Goal: Task Accomplishment & Management: Manage account settings

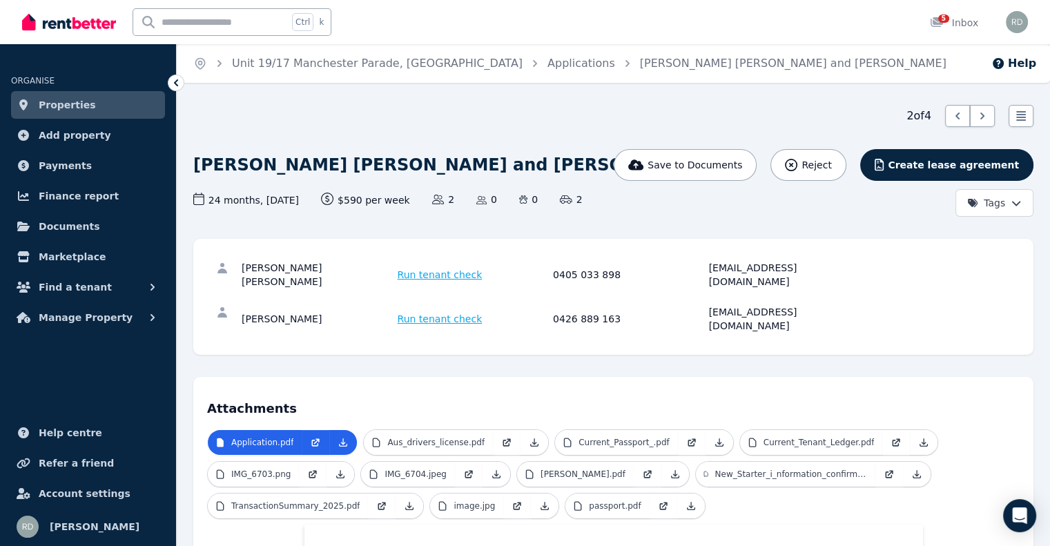
click at [73, 106] on span "Properties" at bounding box center [67, 105] width 57 height 17
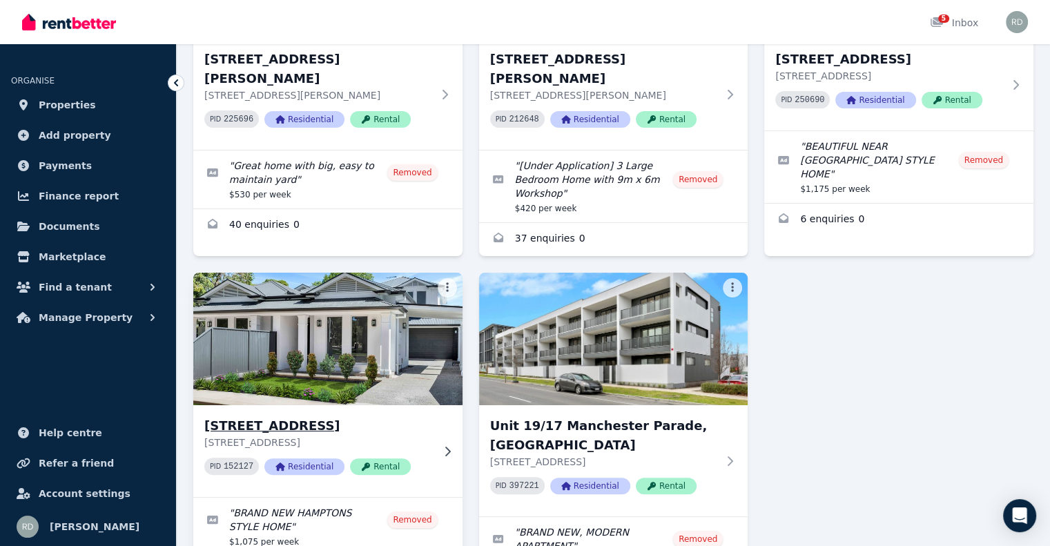
scroll to position [276, 0]
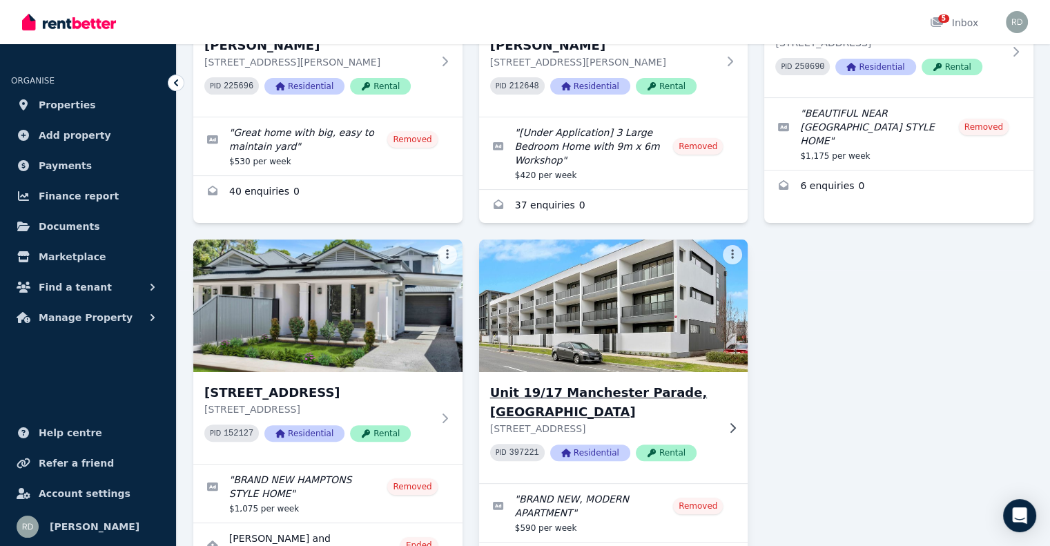
click at [588, 300] on img at bounding box center [613, 305] width 282 height 139
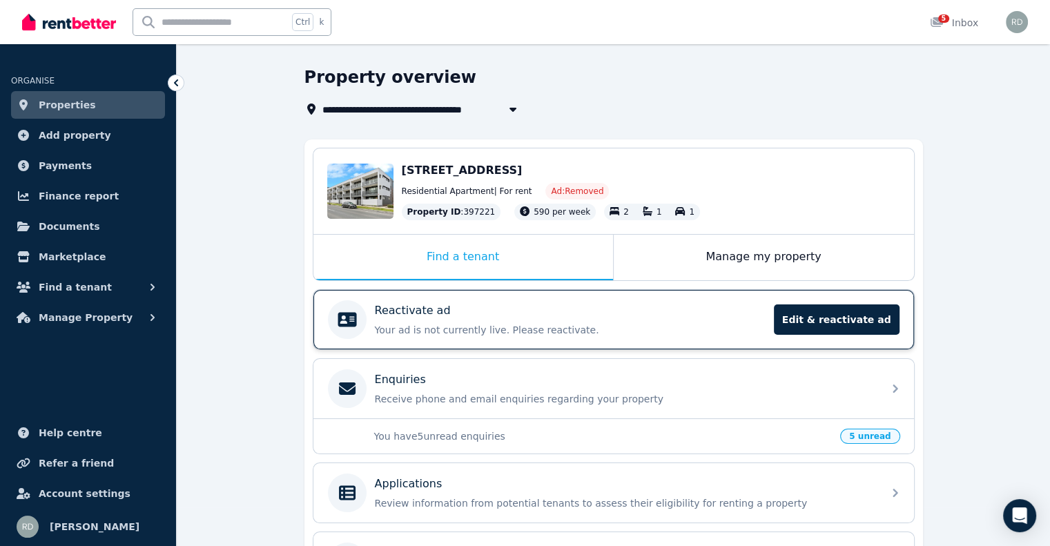
scroll to position [138, 0]
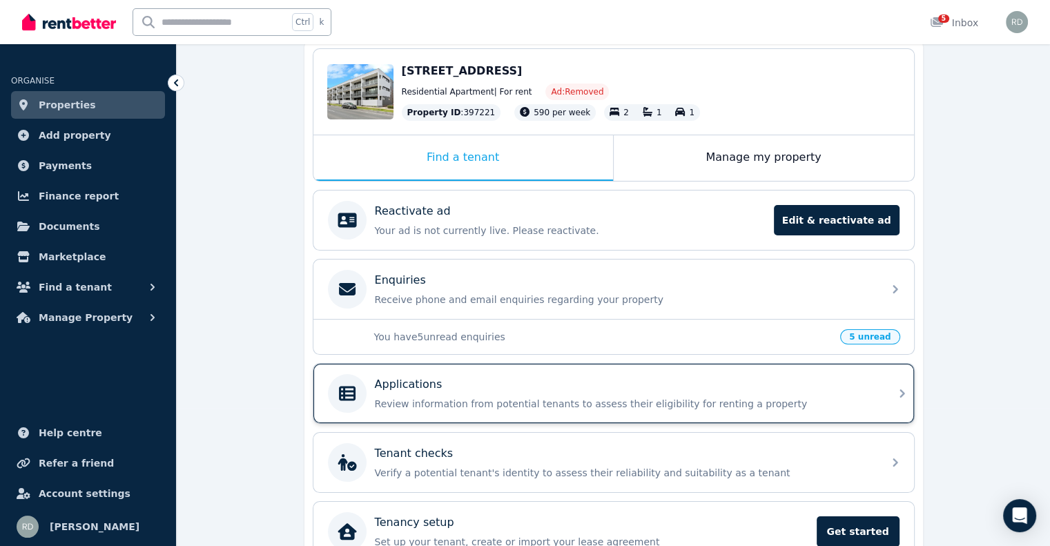
click at [594, 386] on div "Applications" at bounding box center [625, 384] width 500 height 17
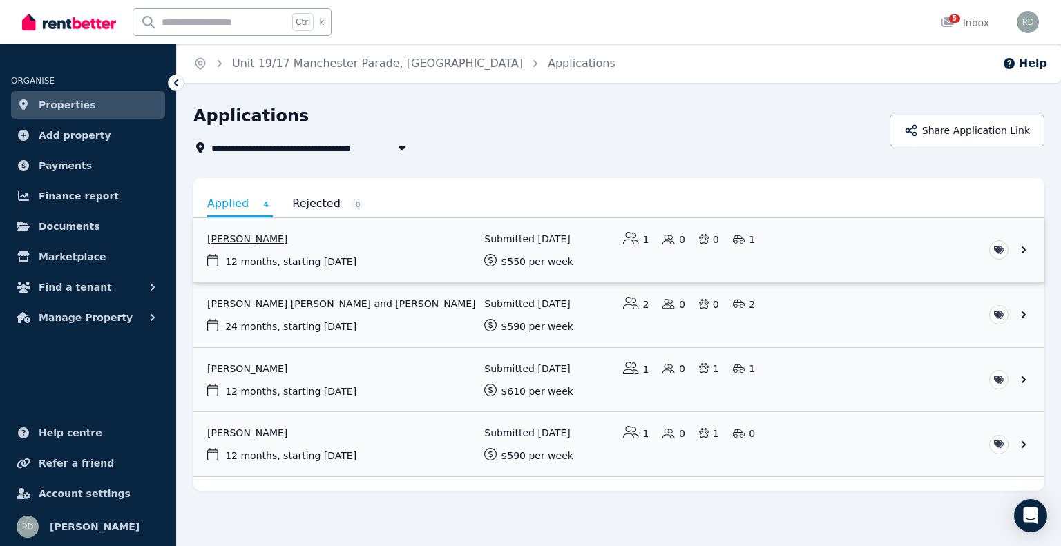
click at [524, 249] on link "View application: Shraddha Patel" at bounding box center [618, 250] width 851 height 64
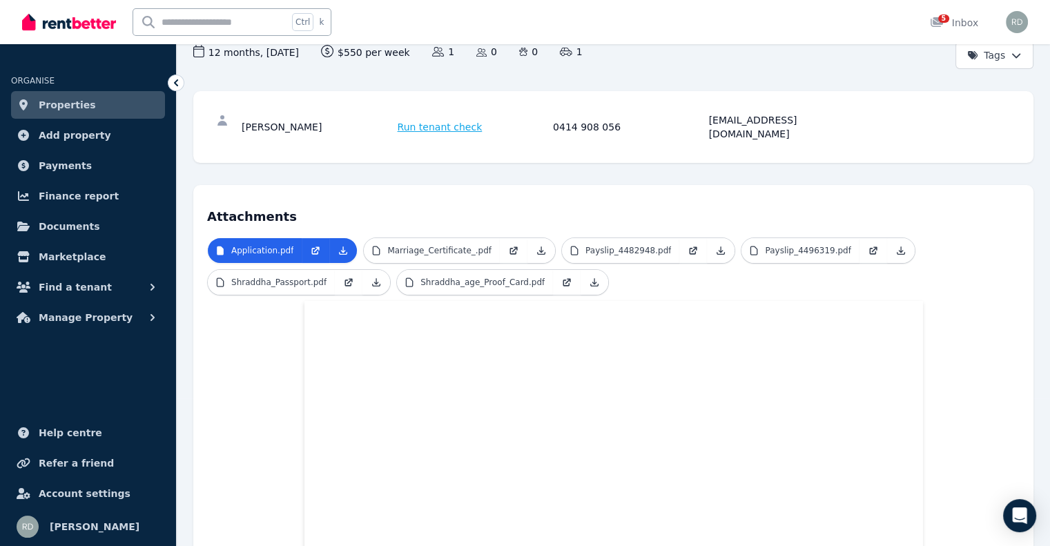
scroll to position [69, 0]
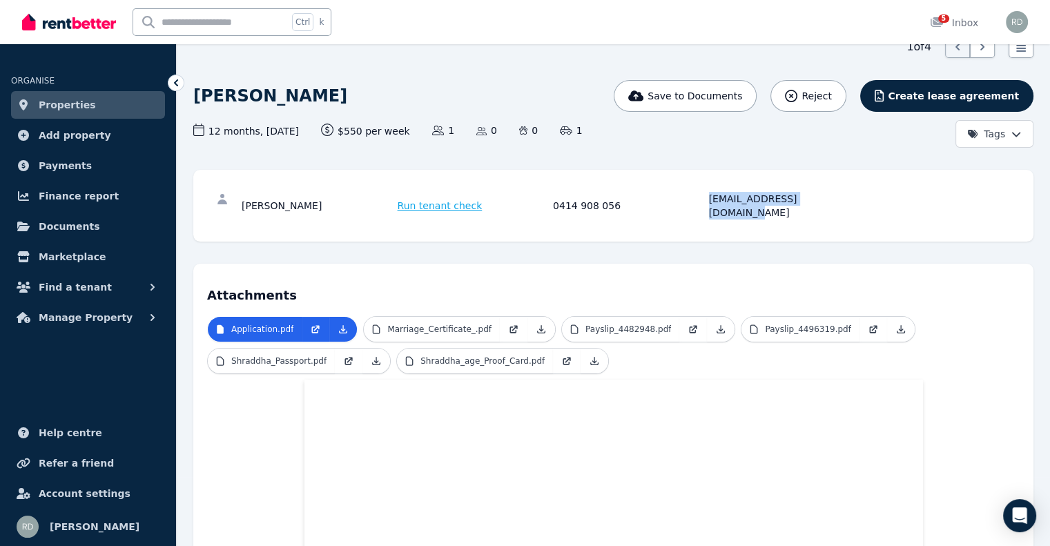
drag, startPoint x: 840, startPoint y: 198, endPoint x: 710, endPoint y: 208, distance: 130.2
click at [710, 208] on div "Shraddha Patel Run tenant check 0414 908 056 shraddha020597@gmail.com" at bounding box center [613, 206] width 813 height 44
copy div "shraddha020597@gmail.com"
